Goal: Task Accomplishment & Management: Manage account settings

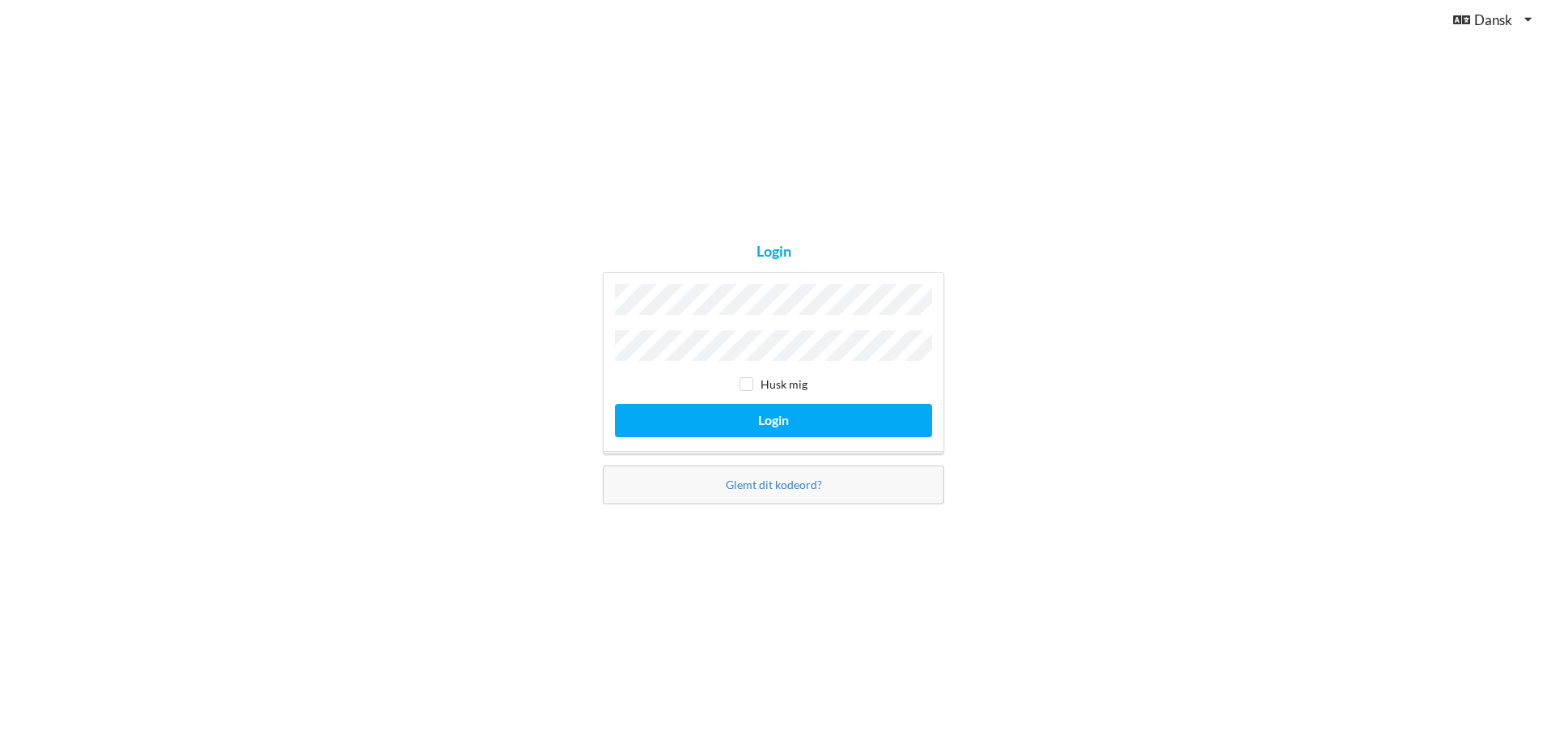
click at [1113, 351] on div "Login Husk mig Login Glemt dit kodeord?" at bounding box center [773, 374] width 1547 height 748
click at [536, 274] on div "Login Husk mig Login Glemt dit kodeord?" at bounding box center [773, 374] width 1547 height 748
click at [765, 478] on link "Glemt dit kodeord?" at bounding box center [774, 484] width 96 height 14
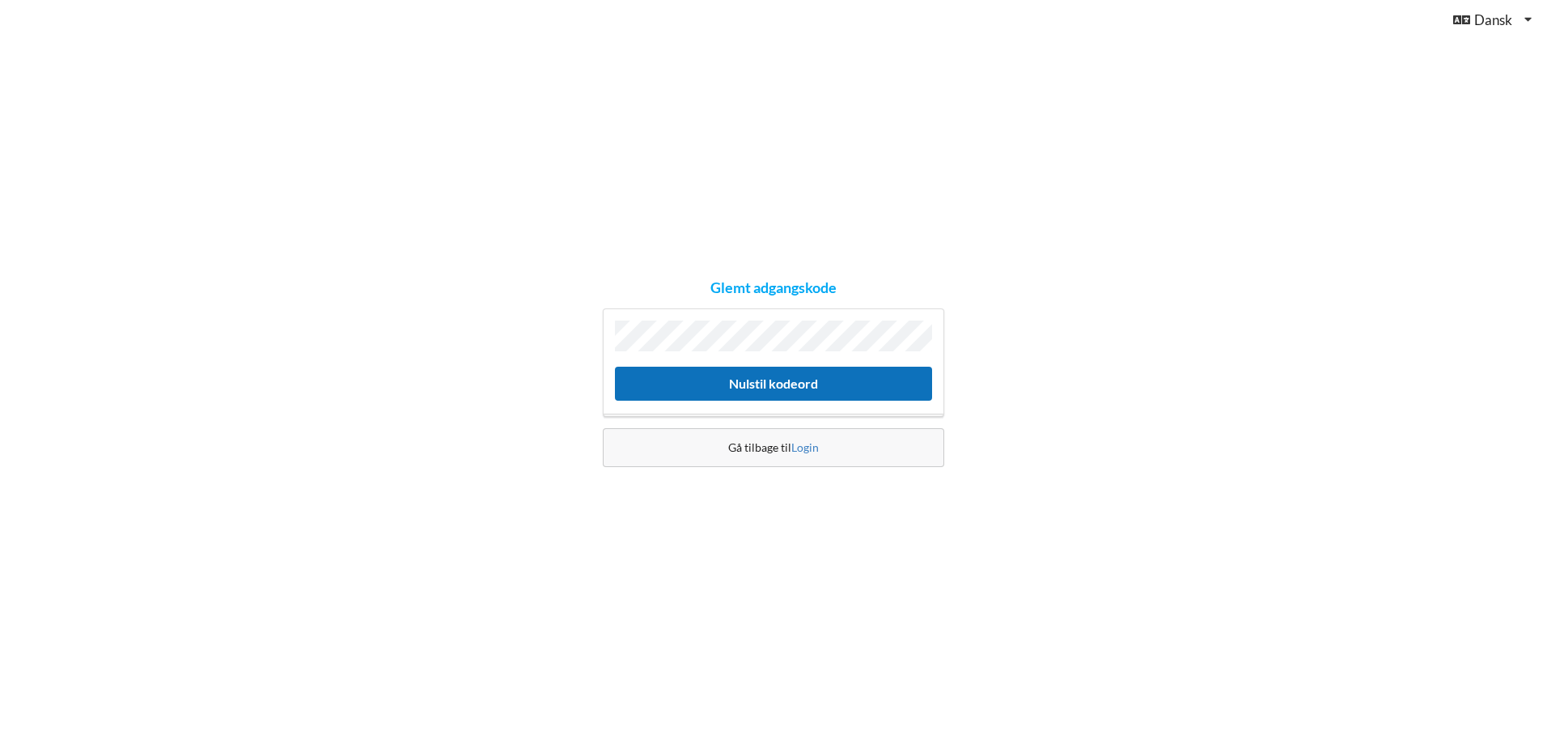
click at [746, 382] on button "Nulstil kodeord" at bounding box center [773, 383] width 317 height 33
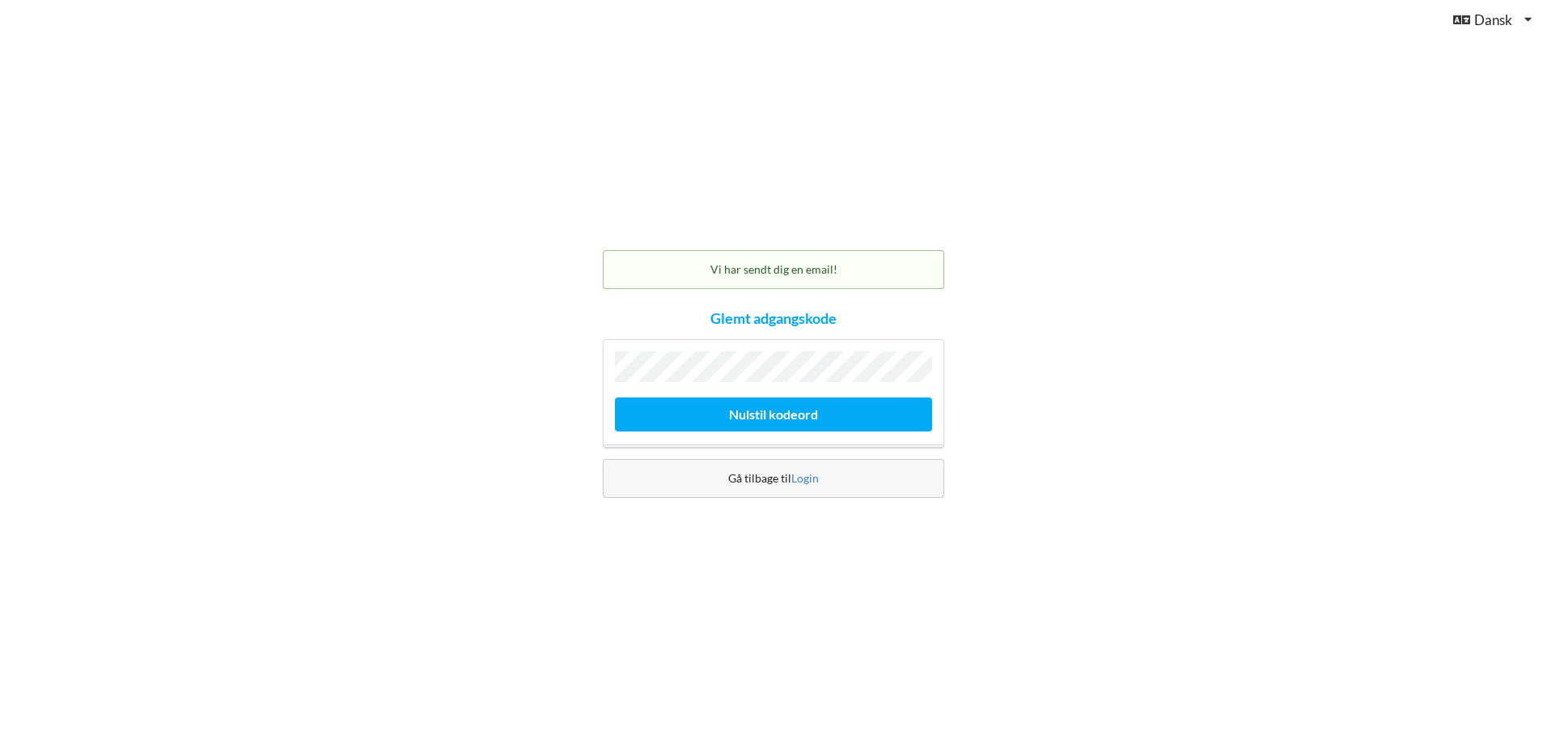
click at [758, 469] on div "Gå tilbage til Login" at bounding box center [773, 478] width 341 height 39
click at [774, 477] on div "Gå tilbage til Login" at bounding box center [773, 478] width 341 height 39
click at [808, 477] on link "Login" at bounding box center [805, 478] width 28 height 14
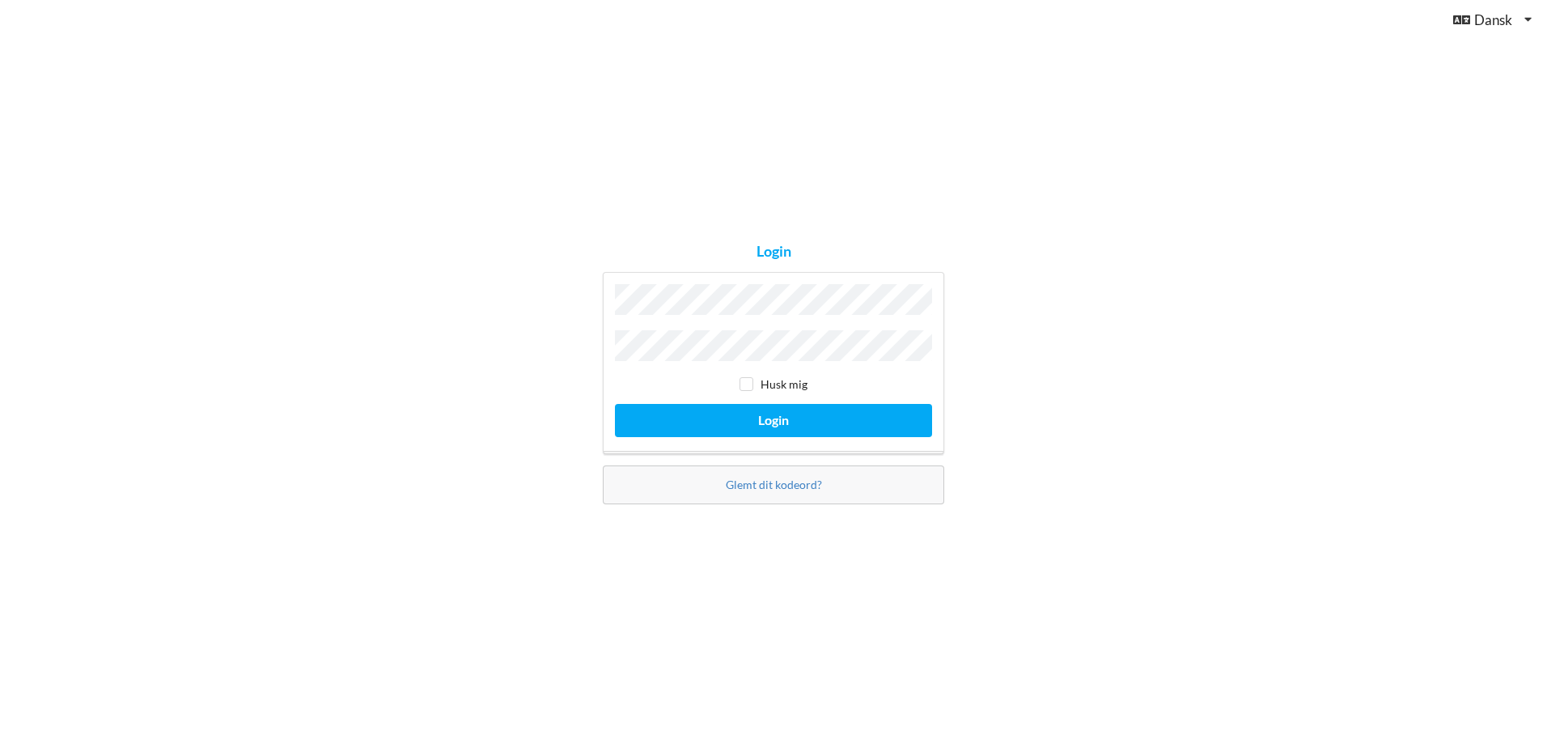
click at [1181, 452] on div "Login Husk mig Login Glemt dit kodeord?" at bounding box center [773, 374] width 1547 height 748
click at [1194, 361] on div "Login Husk mig Login Glemt dit kodeord?" at bounding box center [773, 374] width 1547 height 748
click at [615, 404] on button "Login" at bounding box center [773, 420] width 317 height 33
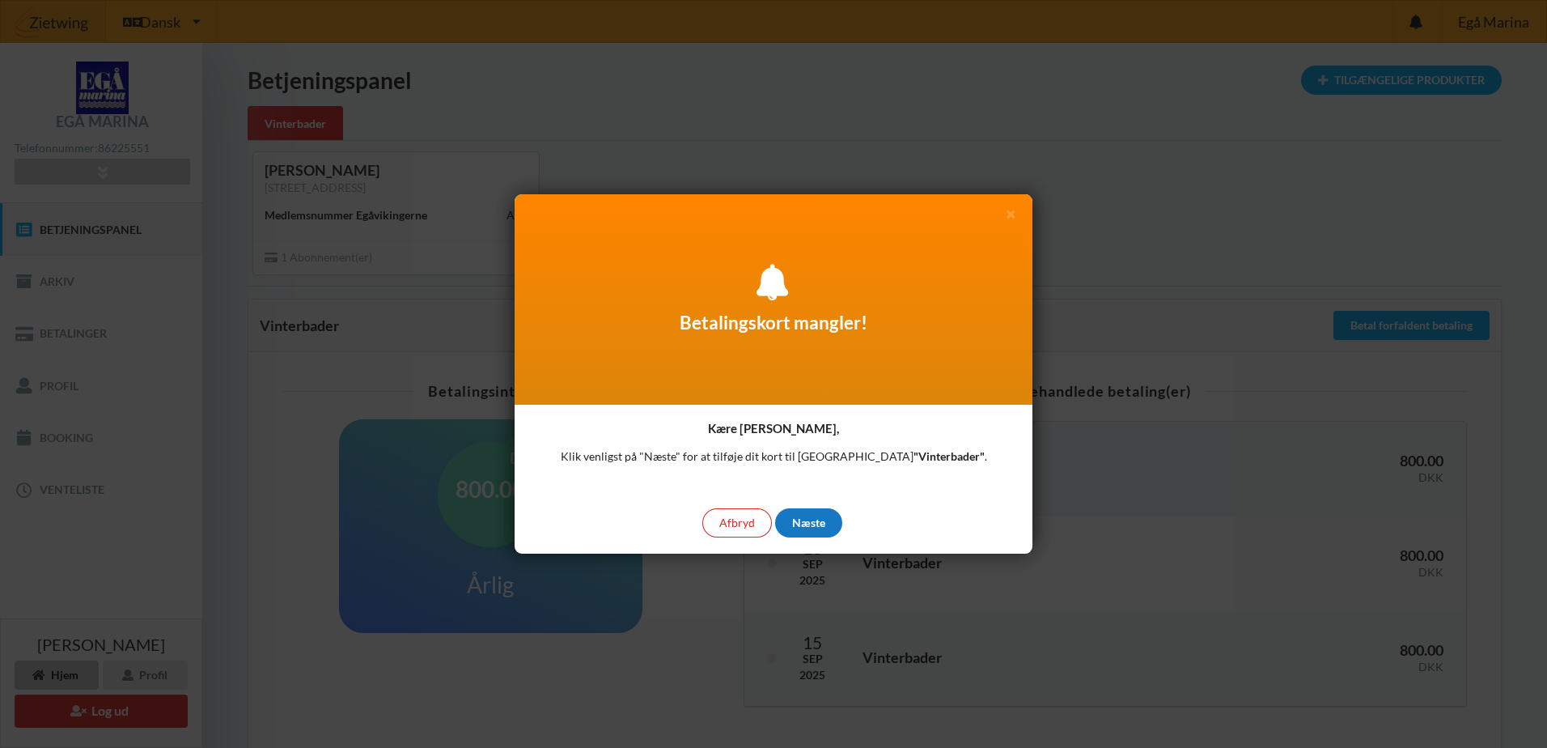
click at [817, 517] on div "Næste" at bounding box center [808, 522] width 67 height 29
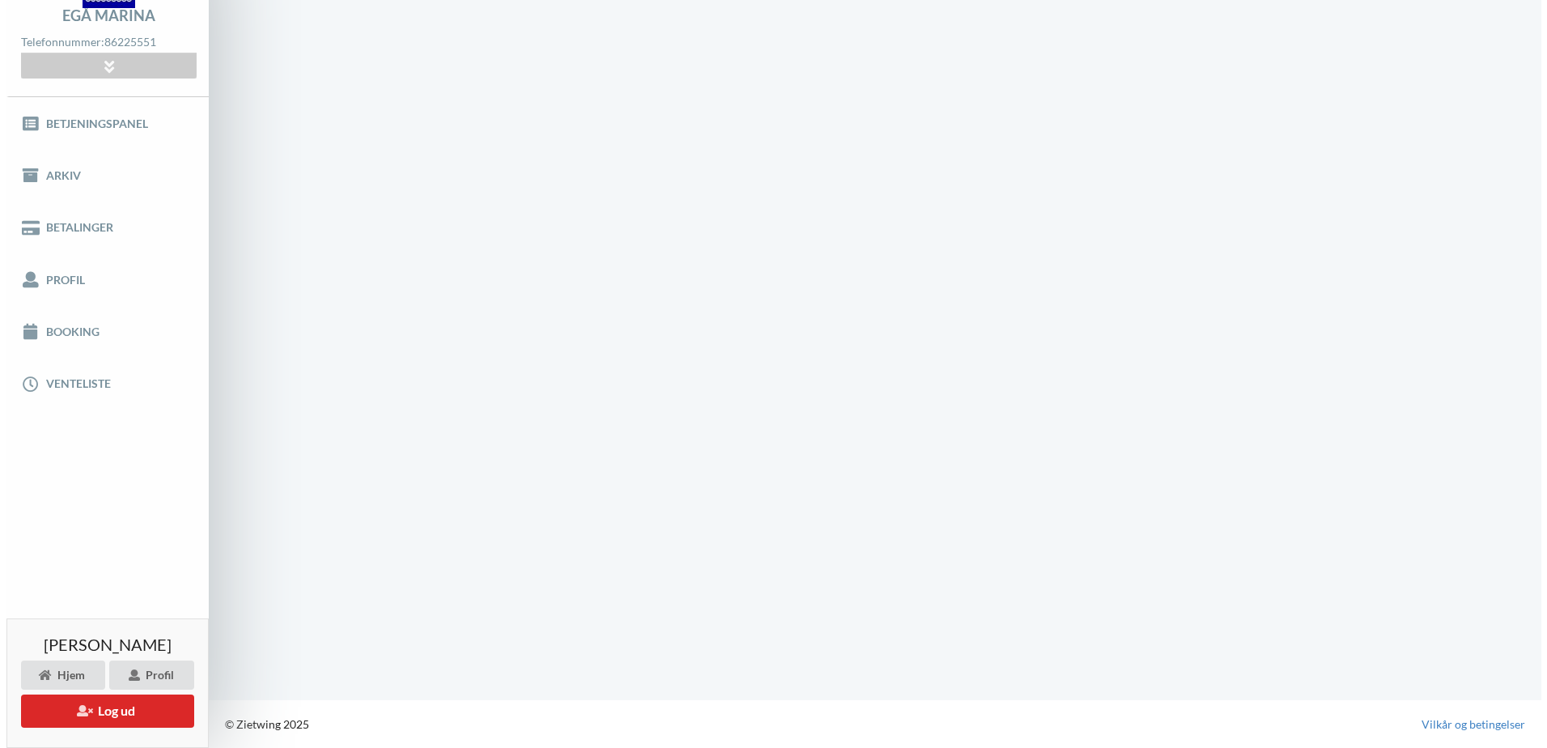
scroll to position [65, 0]
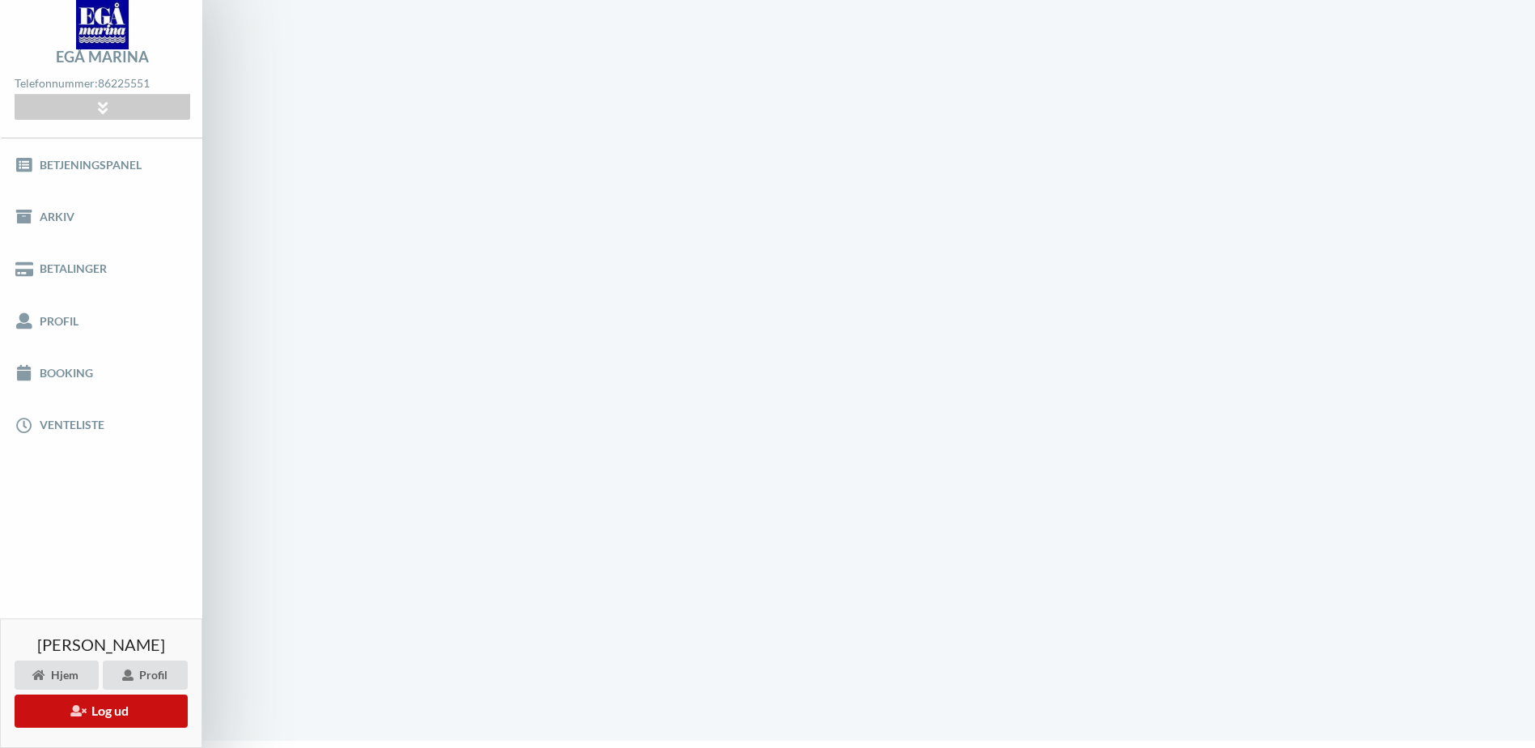
click at [104, 714] on button "Log ud" at bounding box center [101, 710] width 173 height 33
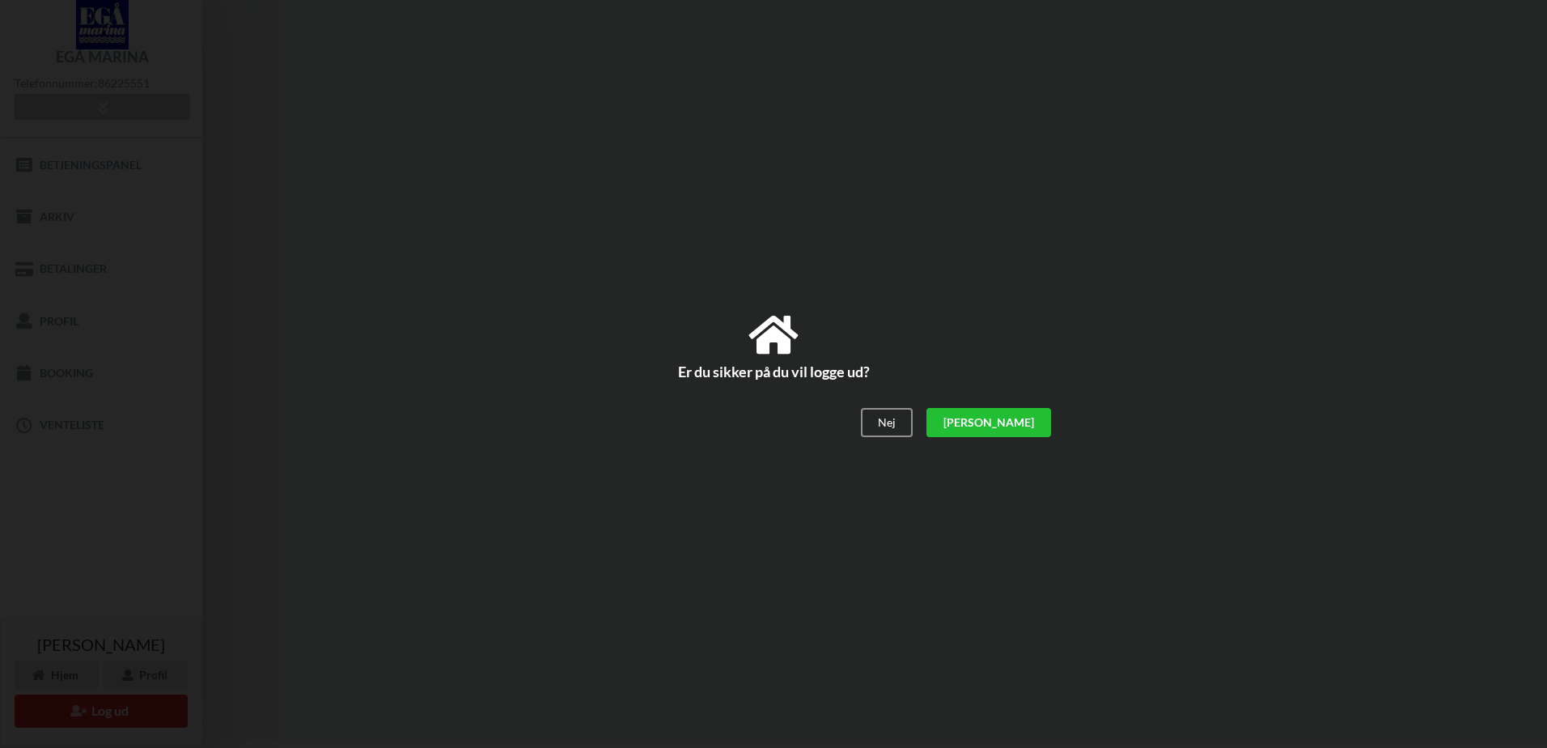
click at [1032, 422] on div "[PERSON_NAME]" at bounding box center [989, 423] width 125 height 29
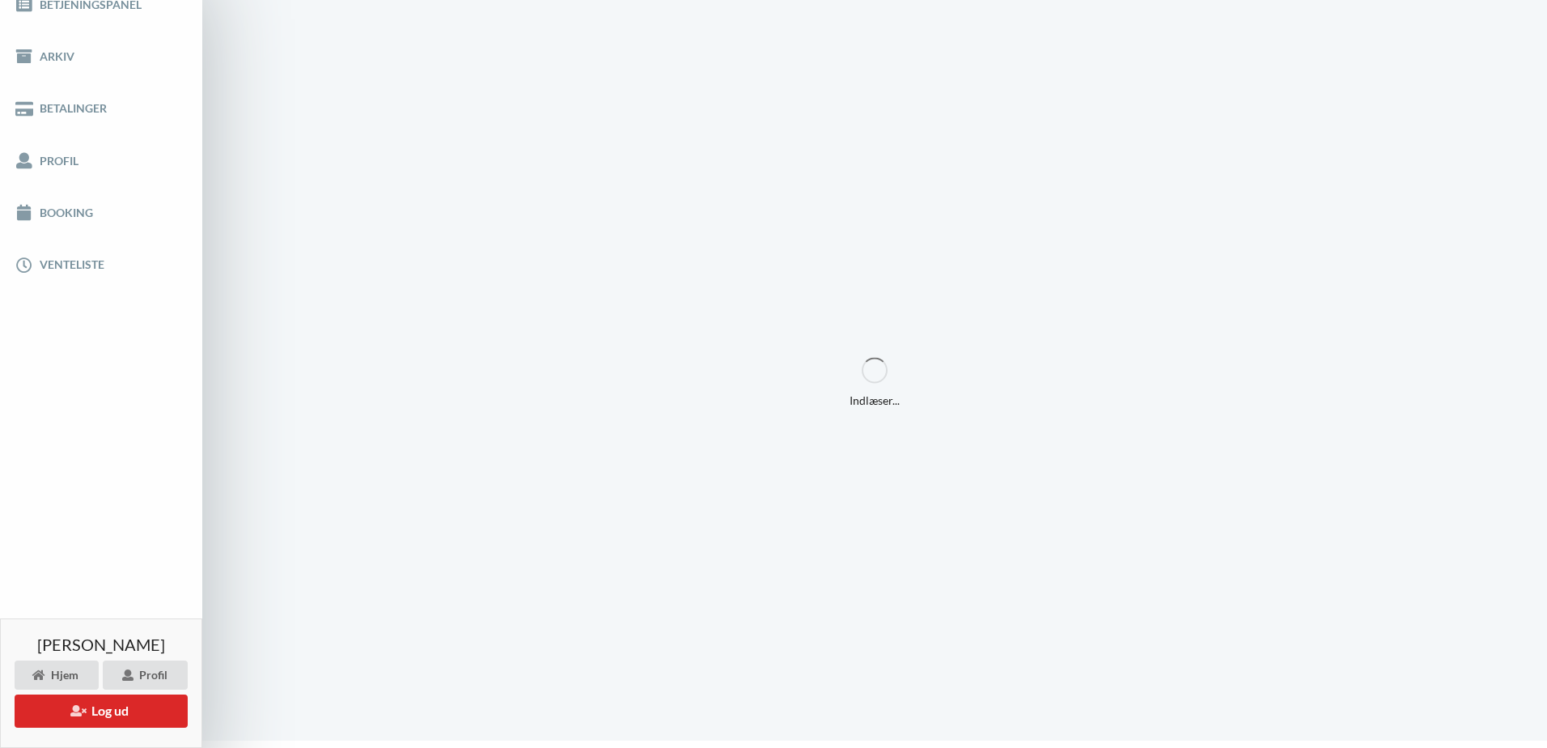
scroll to position [0, 0]
